Goal: Find specific page/section: Find specific page/section

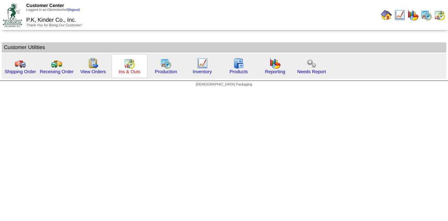
click at [131, 69] on link "Ins & Outs" at bounding box center [130, 71] width 22 height 5
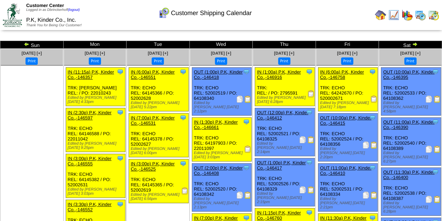
click at [415, 42] on img at bounding box center [415, 44] width 6 height 6
